Goal: Check status

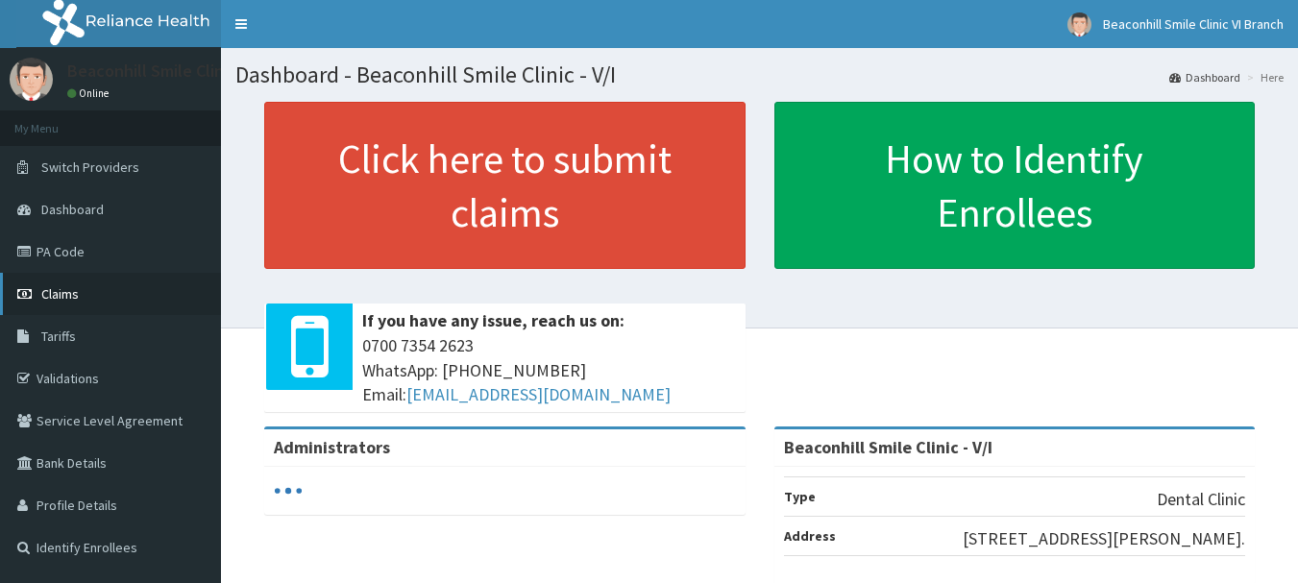
click at [61, 295] on span "Claims" at bounding box center [59, 293] width 37 height 17
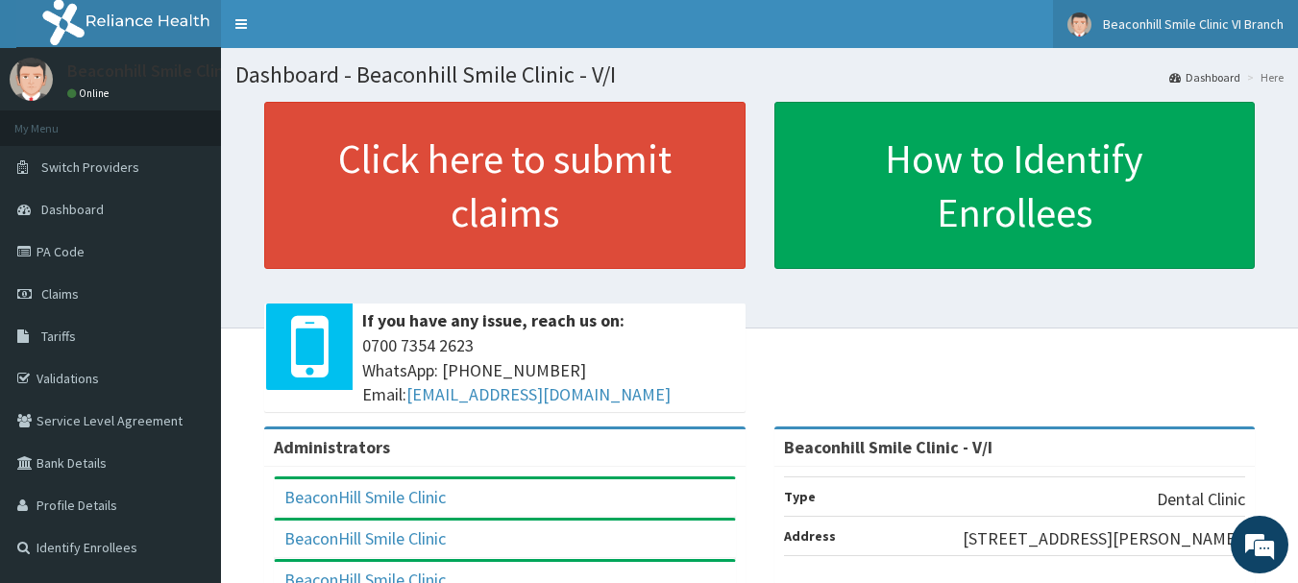
click at [1277, 24] on span "Beaconhill Smile Clinic VI Branch" at bounding box center [1193, 23] width 181 height 17
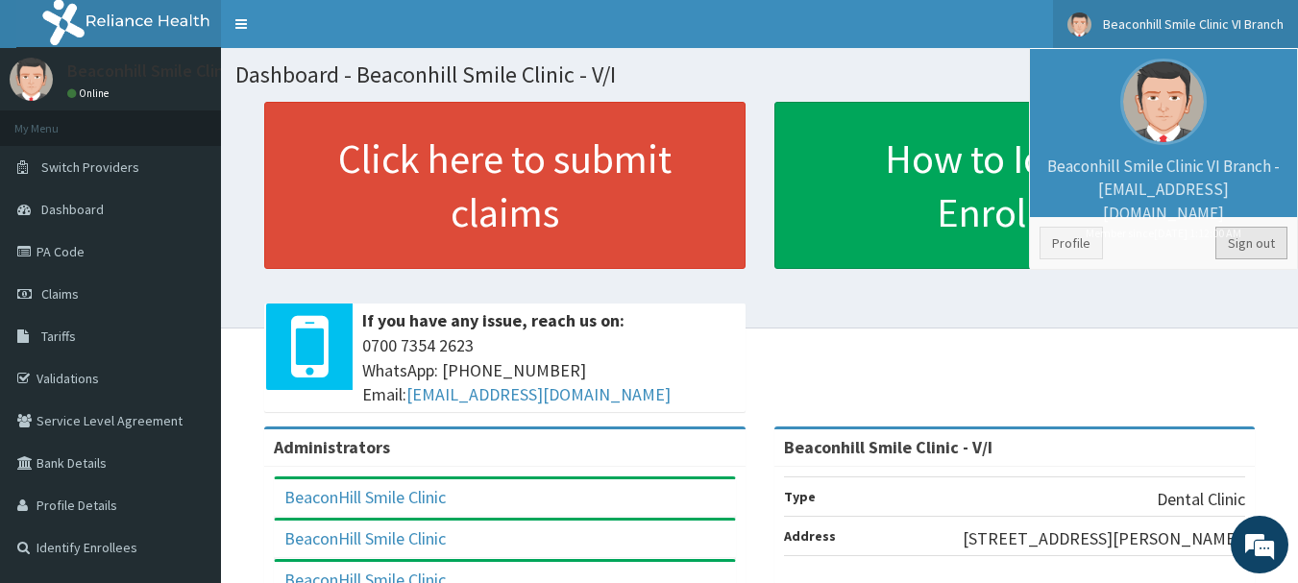
click at [1240, 247] on link "Sign out" at bounding box center [1251, 243] width 72 height 33
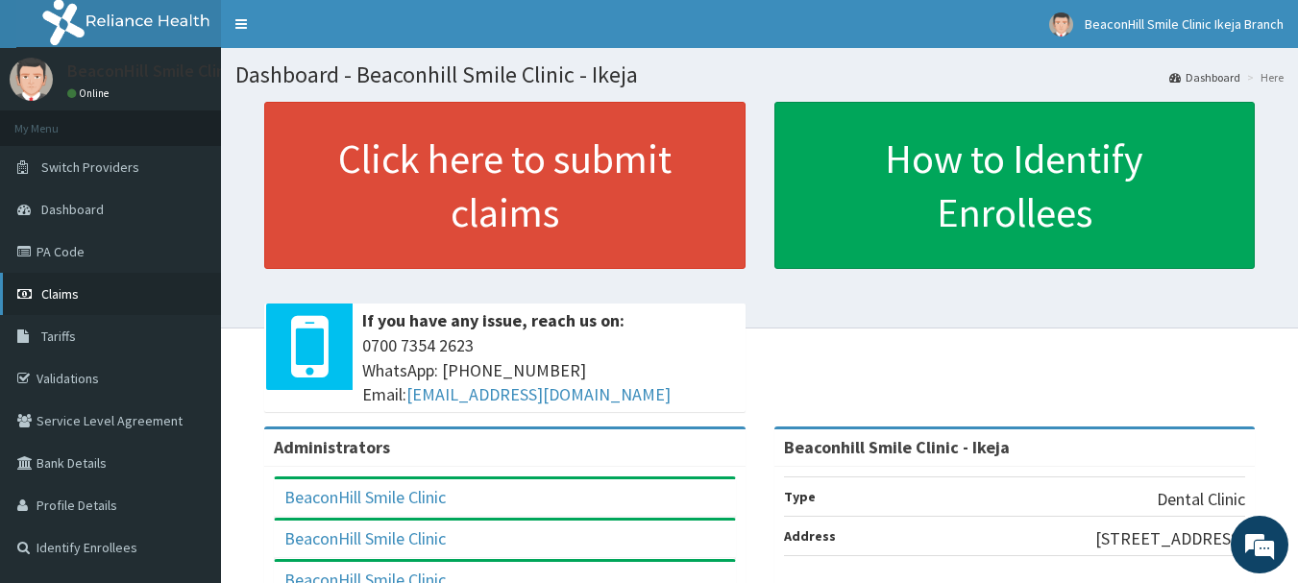
click at [61, 296] on span "Claims" at bounding box center [59, 293] width 37 height 17
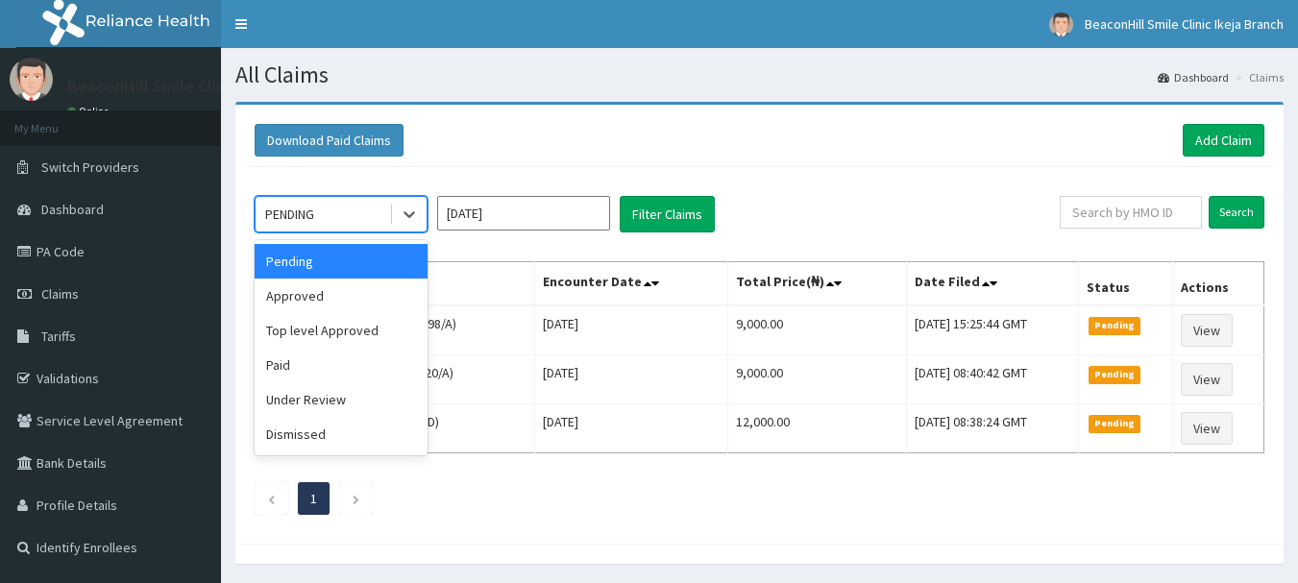
click at [377, 217] on div "PENDING" at bounding box center [322, 214] width 134 height 31
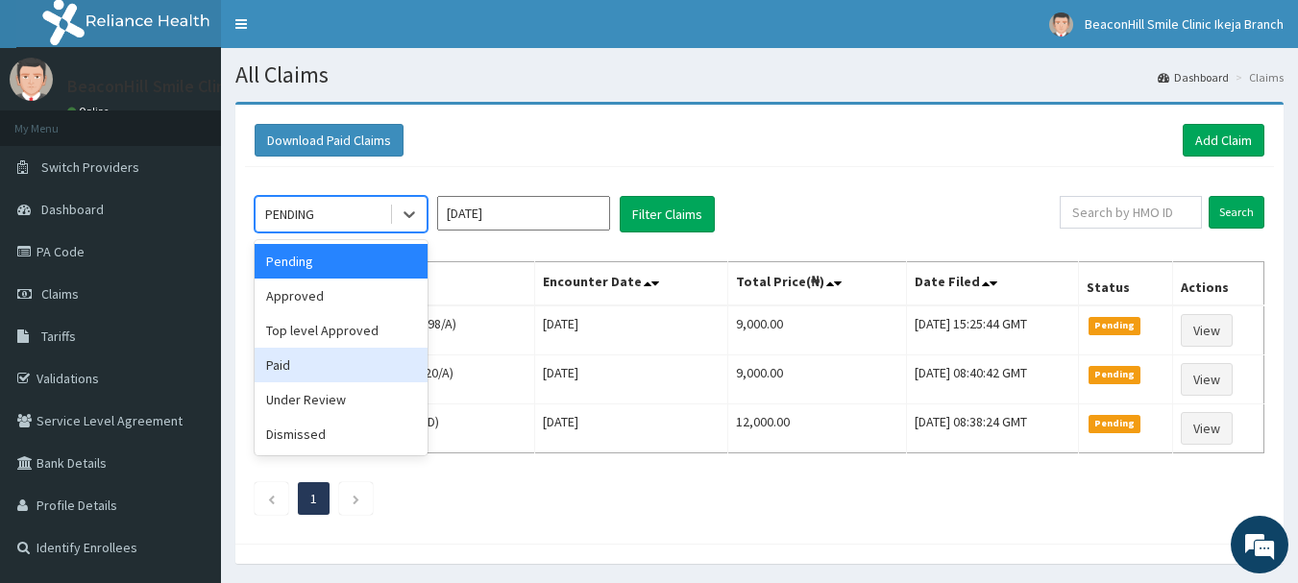
click at [304, 370] on div "Paid" at bounding box center [341, 365] width 173 height 35
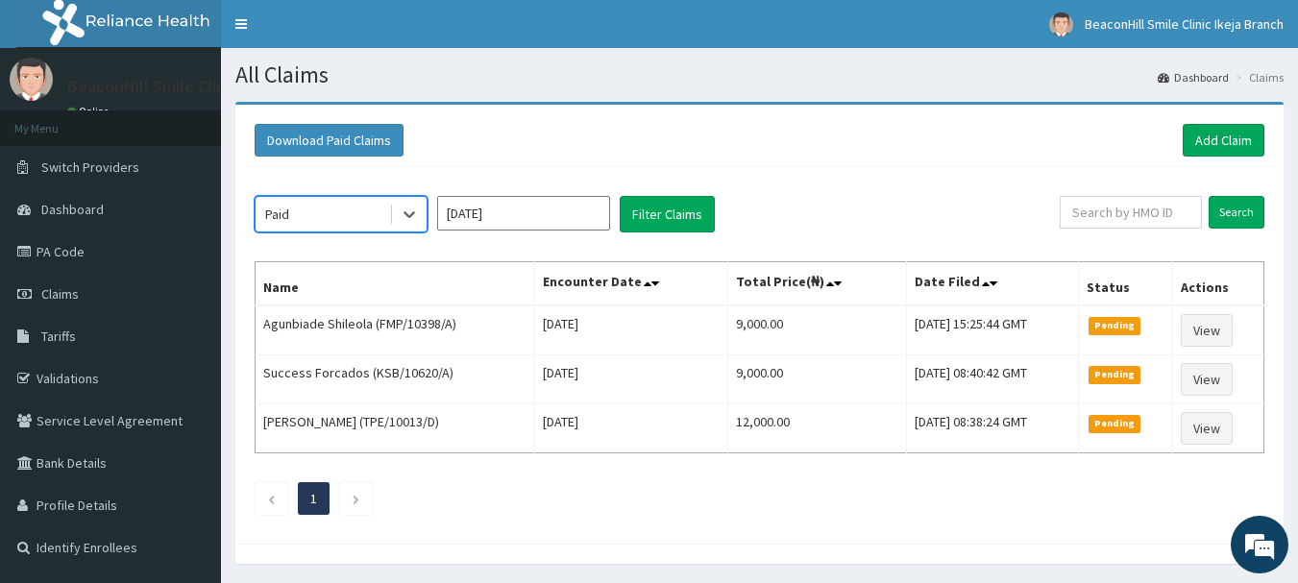
click at [530, 224] on input "Aug 2025" at bounding box center [523, 213] width 173 height 35
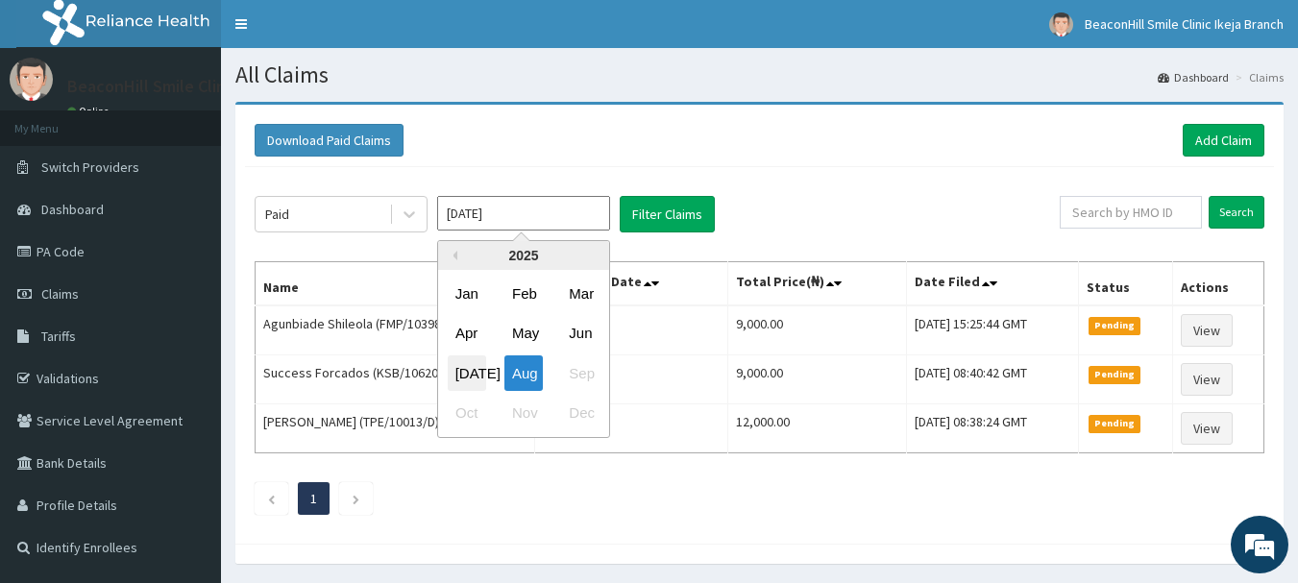
click at [471, 361] on div "Jul" at bounding box center [467, 373] width 38 height 36
type input "Jul 2025"
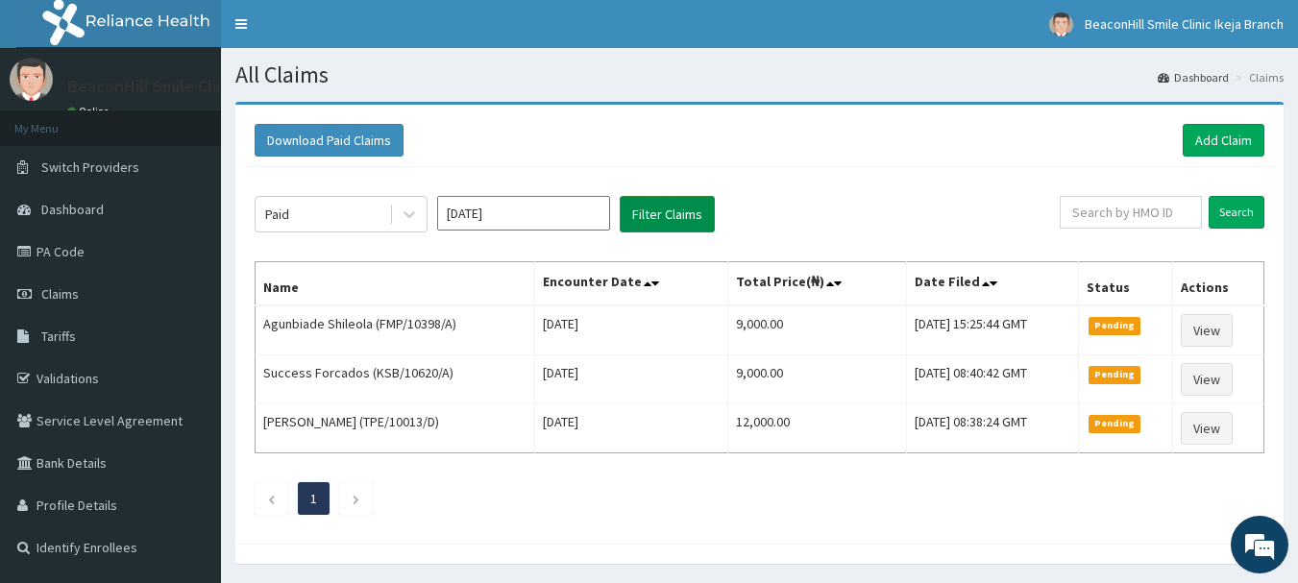
click at [661, 232] on button "Filter Claims" at bounding box center [667, 214] width 95 height 36
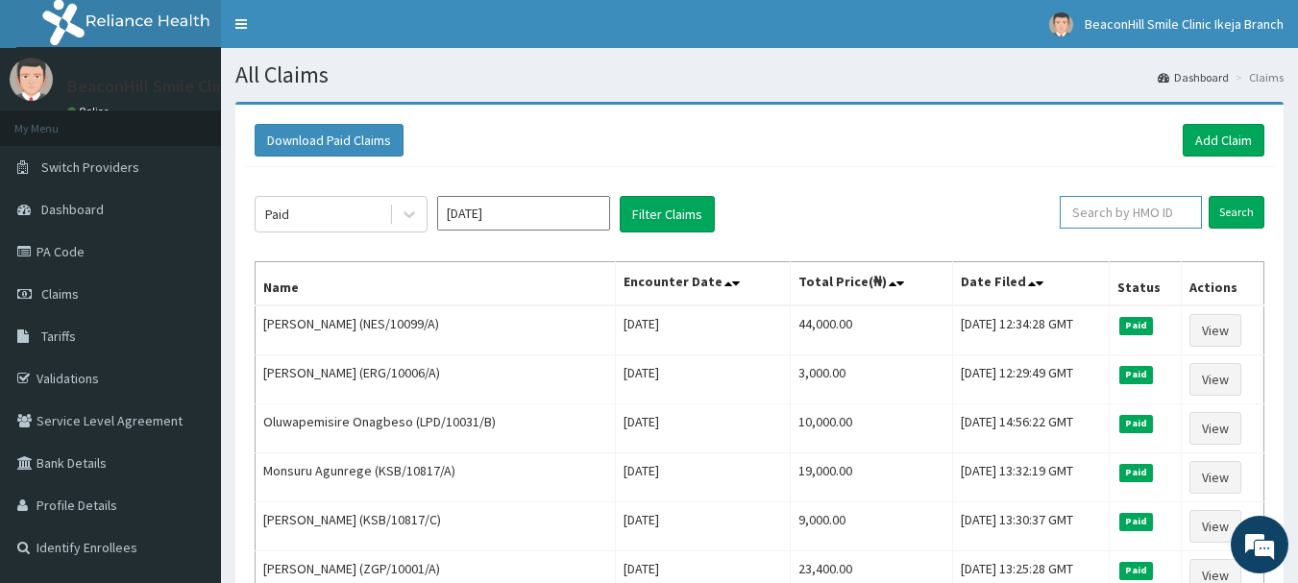
click at [1127, 208] on input "text" at bounding box center [1130, 212] width 142 height 33
drag, startPoint x: 1106, startPoint y: 218, endPoint x: 972, endPoint y: 251, distance: 137.4
type input "a"
type input "AVL/10104/E"
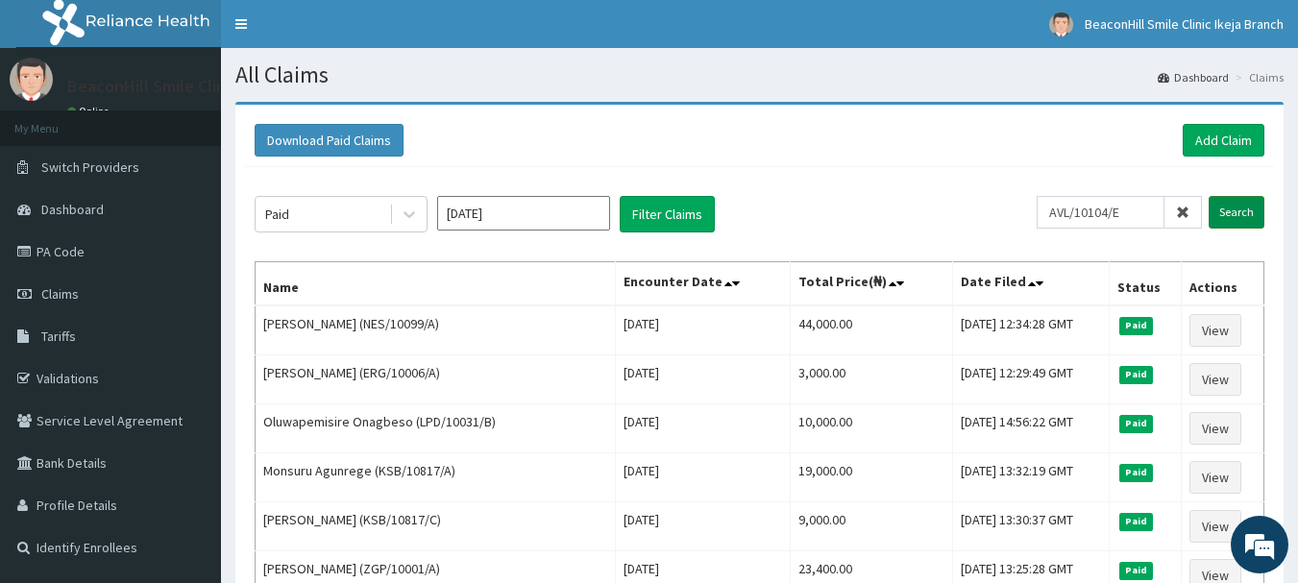
click at [1222, 202] on input "Search" at bounding box center [1236, 212] width 56 height 33
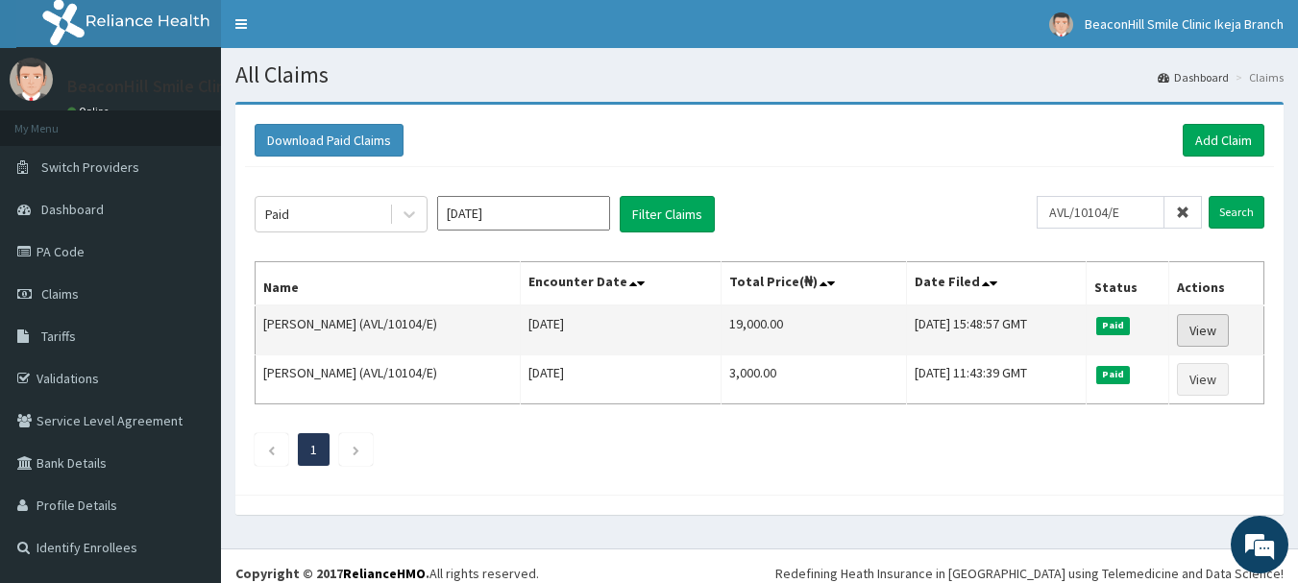
click at [1213, 335] on link "View" at bounding box center [1203, 330] width 52 height 33
